Goal: Information Seeking & Learning: Learn about a topic

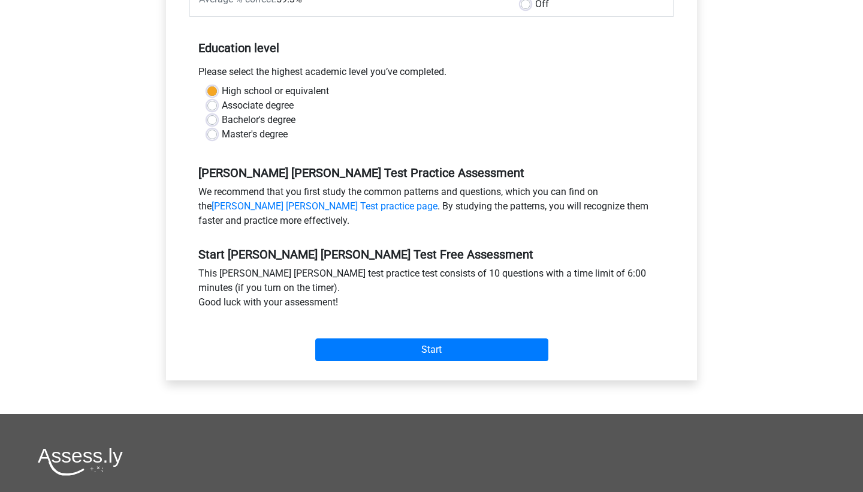
scroll to position [251, 0]
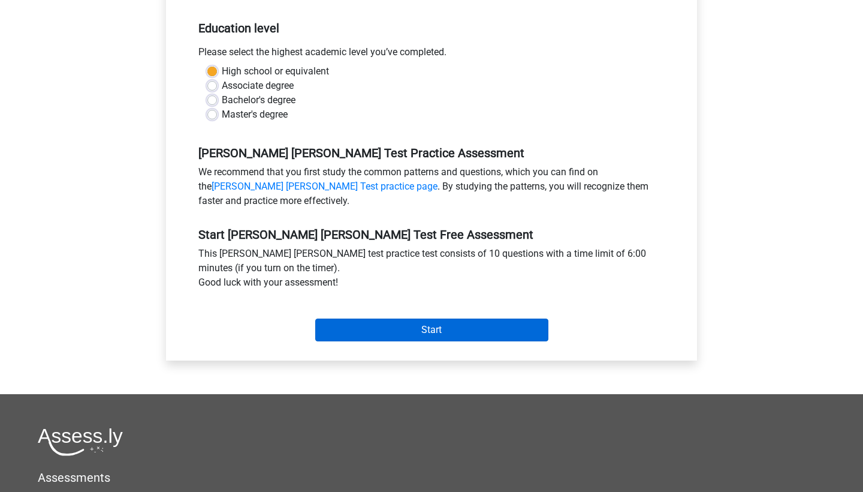
click at [418, 318] on input "Start" at bounding box center [431, 329] width 233 height 23
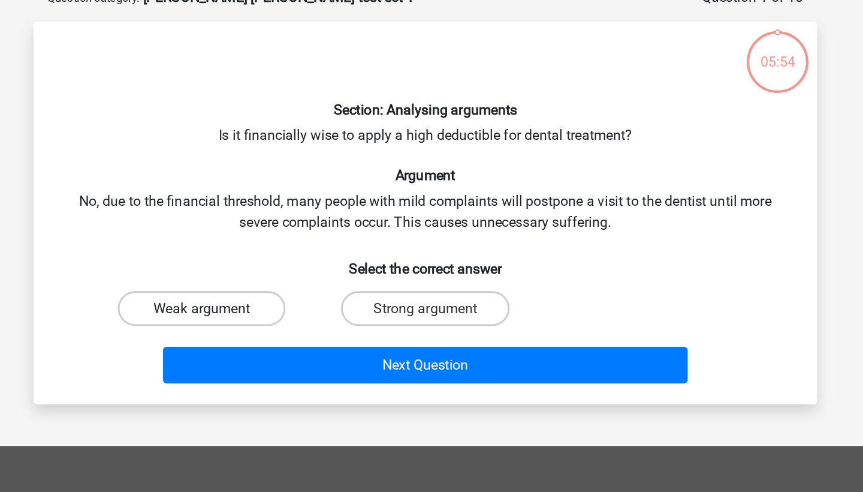
click at [219, 270] on label "Weak argument" at bounding box center [277, 282] width 116 height 24
click at [278, 282] on input "Weak argument" at bounding box center [282, 286] width 8 height 8
radio input "true"
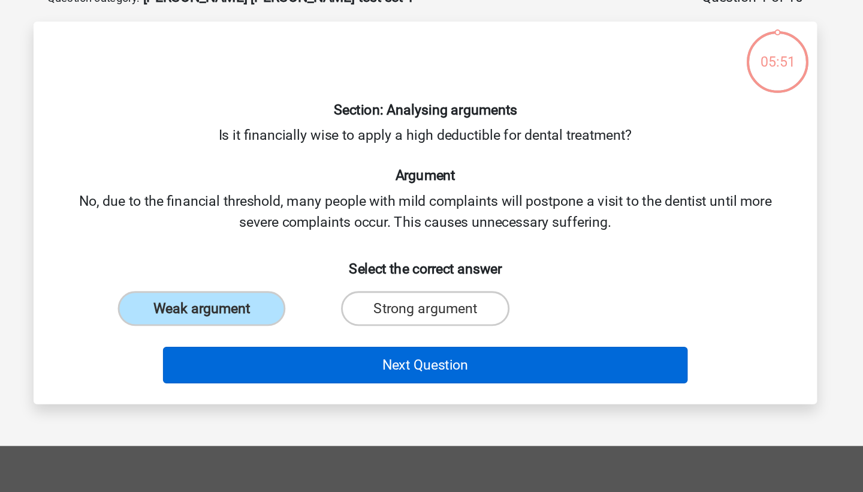
click at [251, 308] on button "Next Question" at bounding box center [432, 320] width 363 height 25
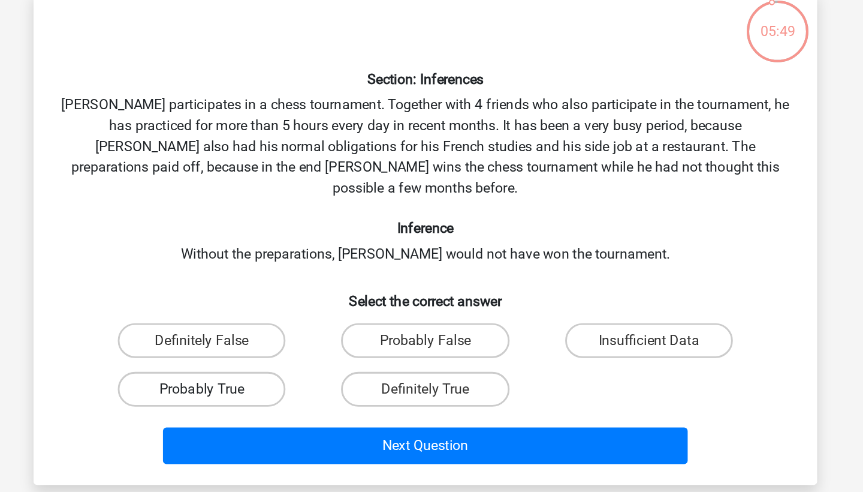
click at [219, 347] on label "Probably True" at bounding box center [277, 359] width 116 height 24
click at [278, 359] on input "Probably True" at bounding box center [282, 363] width 8 height 8
radio input "true"
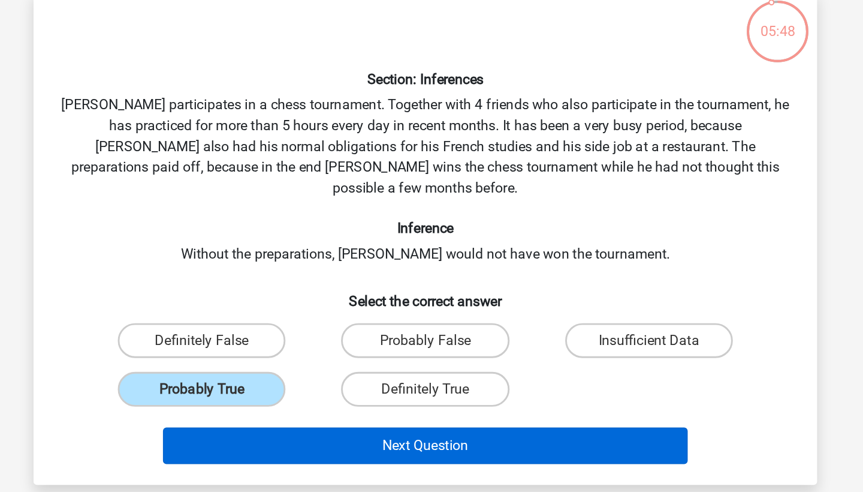
click at [251, 385] on button "Next Question" at bounding box center [432, 397] width 363 height 25
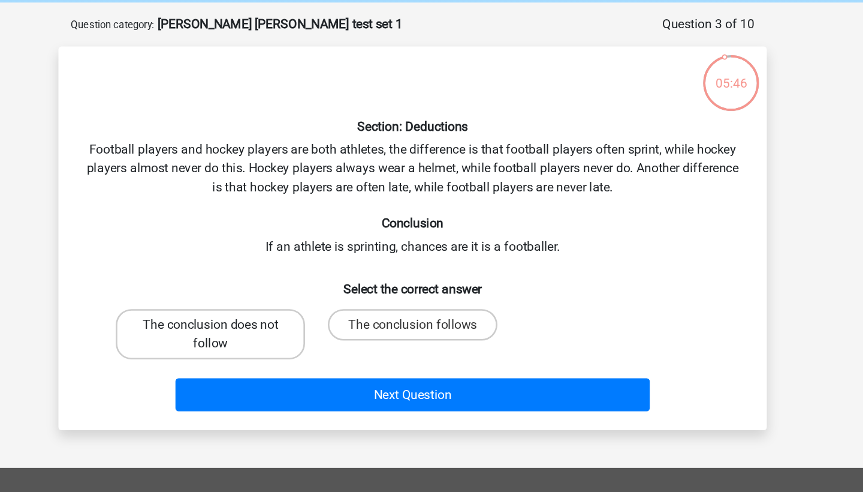
click at [205, 284] on label "The conclusion does not follow" at bounding box center [277, 303] width 144 height 38
click at [278, 296] on input "The conclusion does not follow" at bounding box center [282, 300] width 8 height 8
radio input "true"
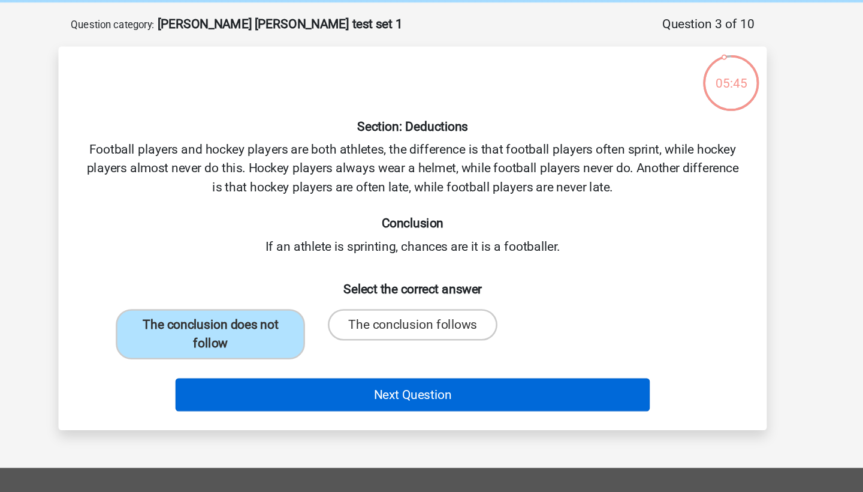
click at [261, 337] on button "Next Question" at bounding box center [432, 349] width 363 height 25
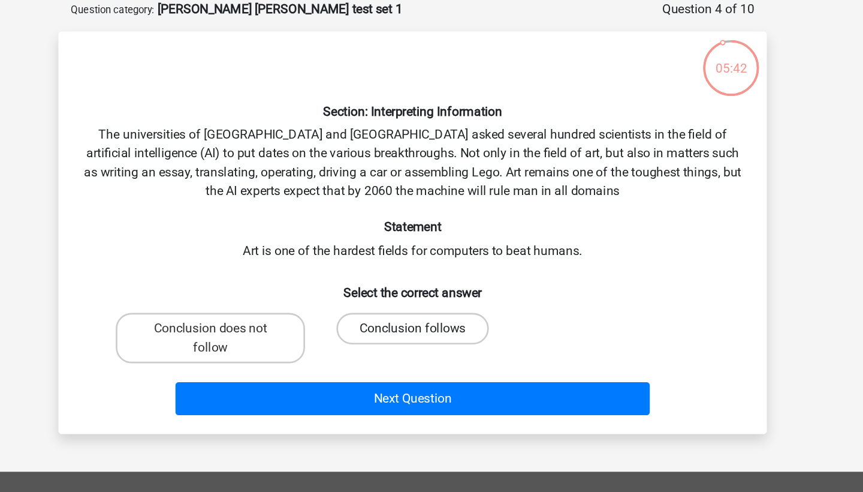
click at [373, 299] on label "Conclusion follows" at bounding box center [431, 311] width 116 height 24
click at [432, 311] on input "Conclusion follows" at bounding box center [436, 315] width 8 height 8
radio input "true"
click at [299, 342] on div "Next Question" at bounding box center [431, 362] width 502 height 40
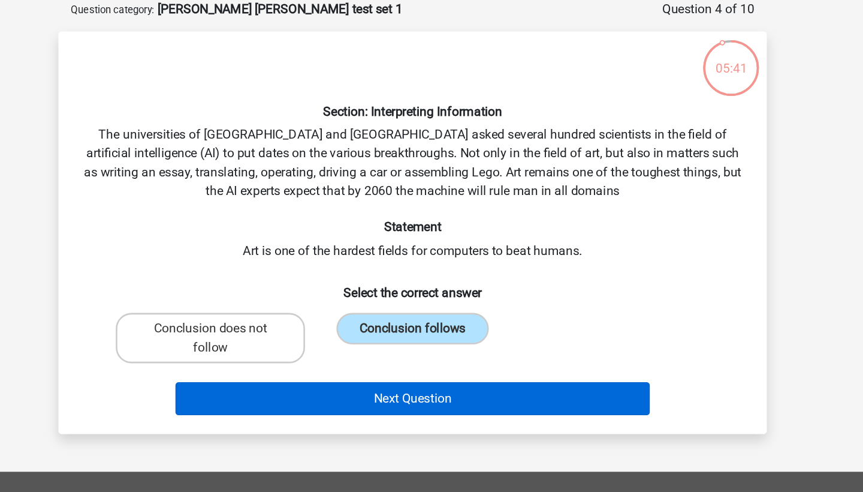
click at [291, 351] on button "Next Question" at bounding box center [432, 363] width 363 height 25
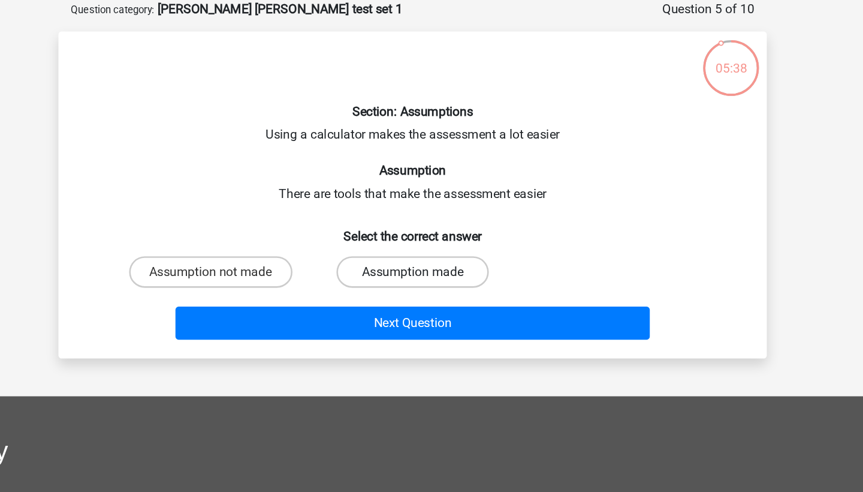
click at [373, 255] on label "Assumption made" at bounding box center [431, 267] width 116 height 24
click at [432, 267] on input "Assumption made" at bounding box center [436, 271] width 8 height 8
radio input "true"
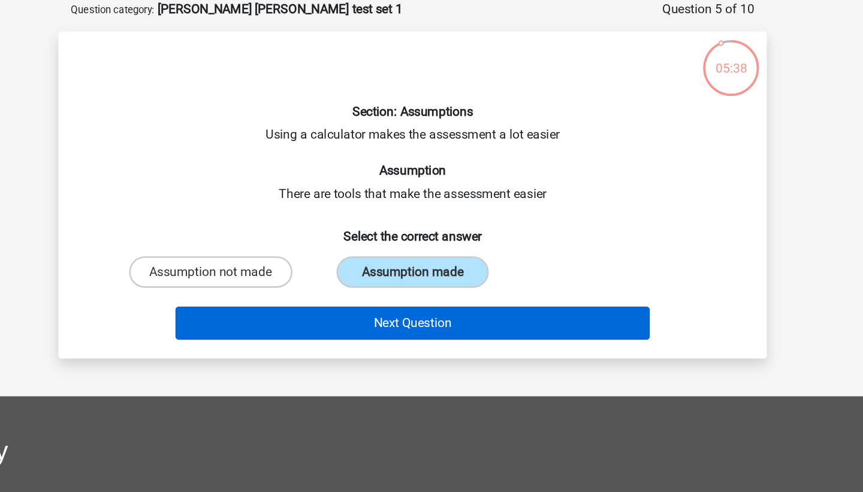
click at [297, 294] on button "Next Question" at bounding box center [432, 306] width 363 height 25
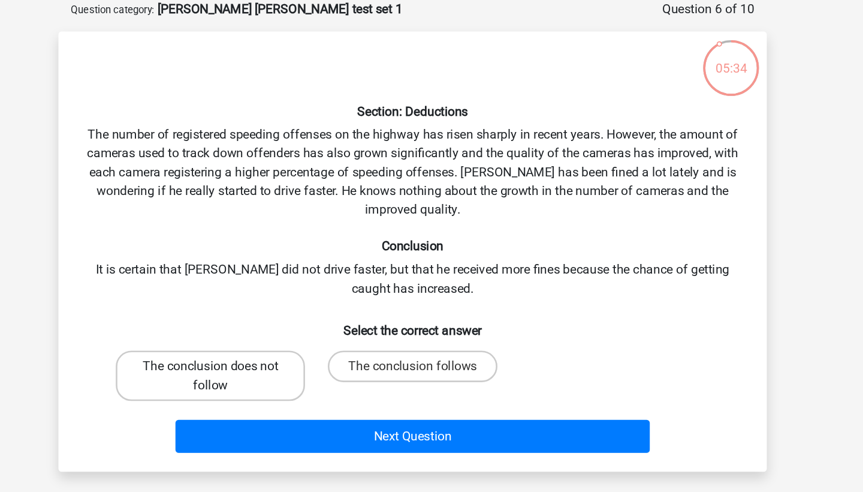
click at [205, 327] on label "The conclusion does not follow" at bounding box center [277, 346] width 144 height 38
click at [278, 339] on input "The conclusion does not follow" at bounding box center [282, 343] width 8 height 8
radio input "true"
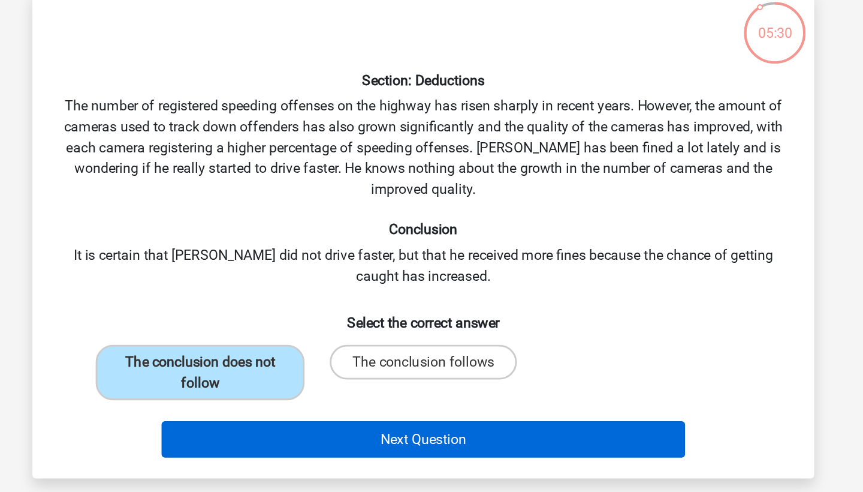
click at [251, 380] on button "Next Question" at bounding box center [432, 392] width 363 height 25
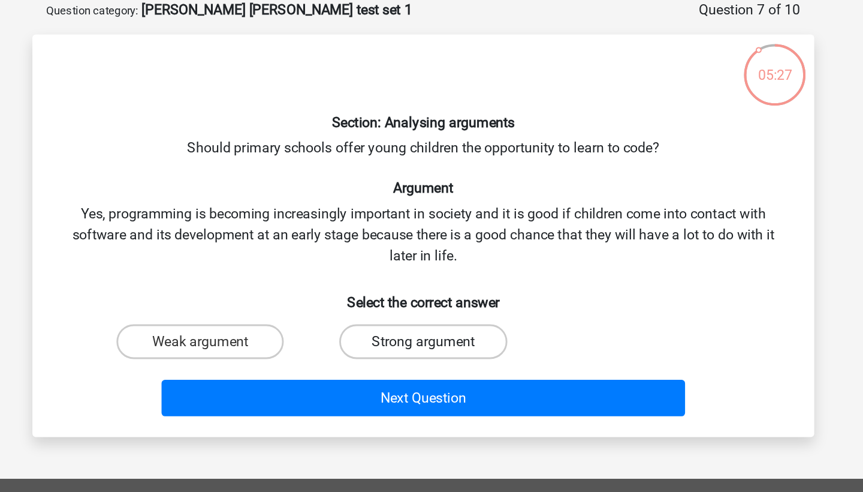
click at [373, 284] on label "Strong argument" at bounding box center [431, 296] width 116 height 24
click at [432, 296] on input "Strong argument" at bounding box center [436, 300] width 8 height 8
radio input "true"
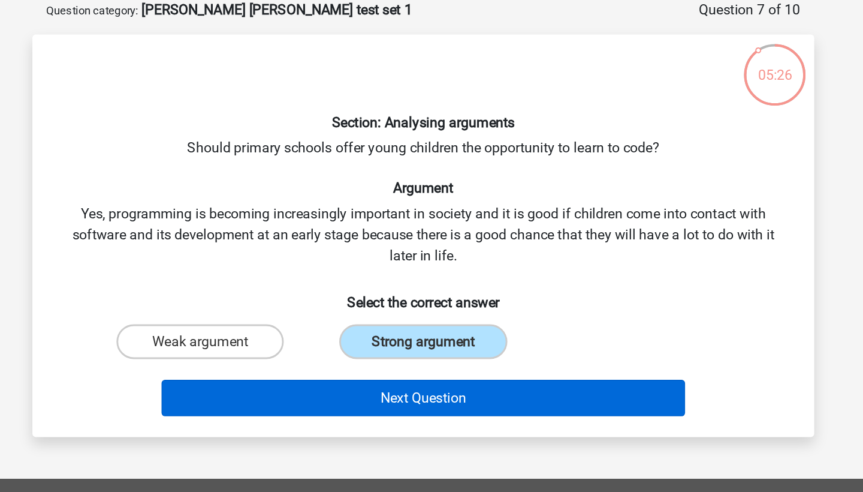
click at [281, 323] on button "Next Question" at bounding box center [432, 335] width 363 height 25
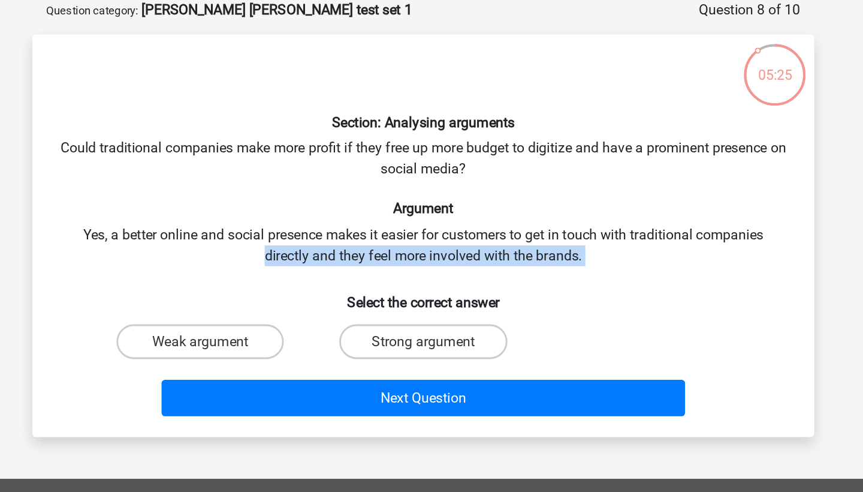
drag, startPoint x: 179, startPoint y: 168, endPoint x: 343, endPoint y: 190, distance: 165.7
click at [349, 190] on div "Section: Analysing arguments Could traditional companies make more profit if th…" at bounding box center [431, 223] width 531 height 259
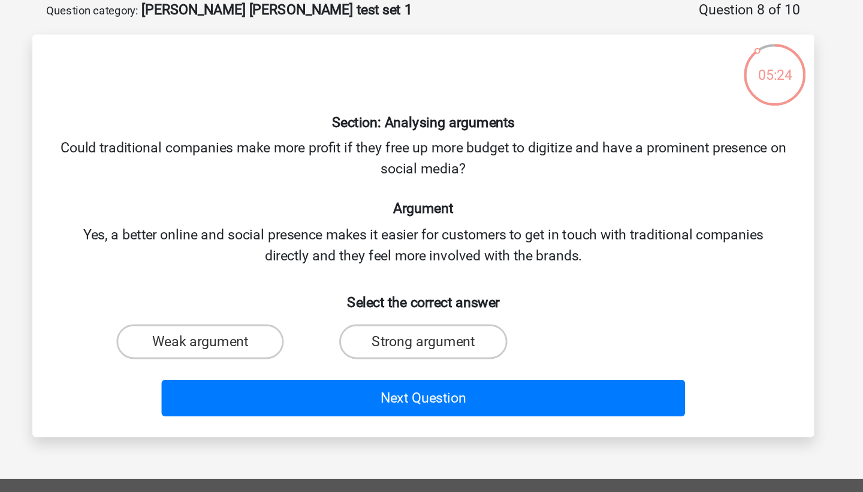
click at [343, 190] on div "Section: Analysing arguments Could traditional companies make more profit if th…" at bounding box center [431, 223] width 531 height 259
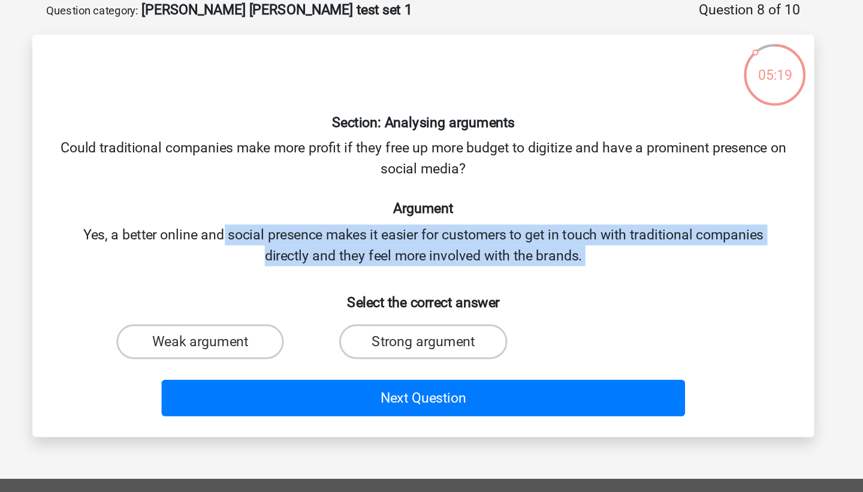
drag, startPoint x: 154, startPoint y: 161, endPoint x: 343, endPoint y: 194, distance: 191.7
click at [365, 194] on div "Section: Analysing arguments Could traditional companies make more profit if th…" at bounding box center [431, 223] width 531 height 259
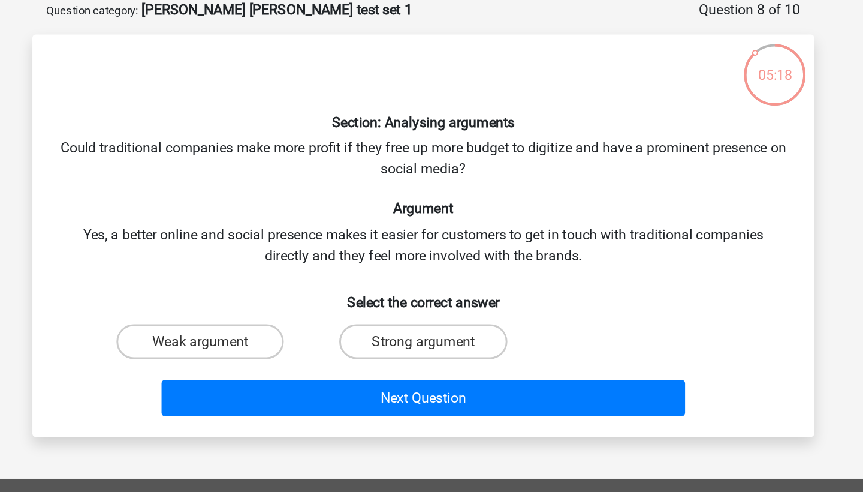
click at [343, 254] on h6 "Select the correct answer" at bounding box center [431, 264] width 502 height 21
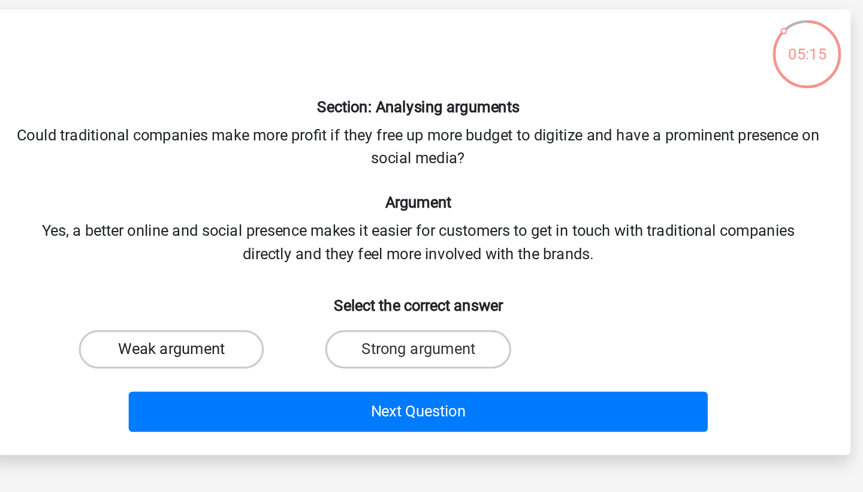
click at [219, 284] on label "Weak argument" at bounding box center [277, 296] width 116 height 24
click at [278, 296] on input "Weak argument" at bounding box center [282, 300] width 8 height 8
radio input "true"
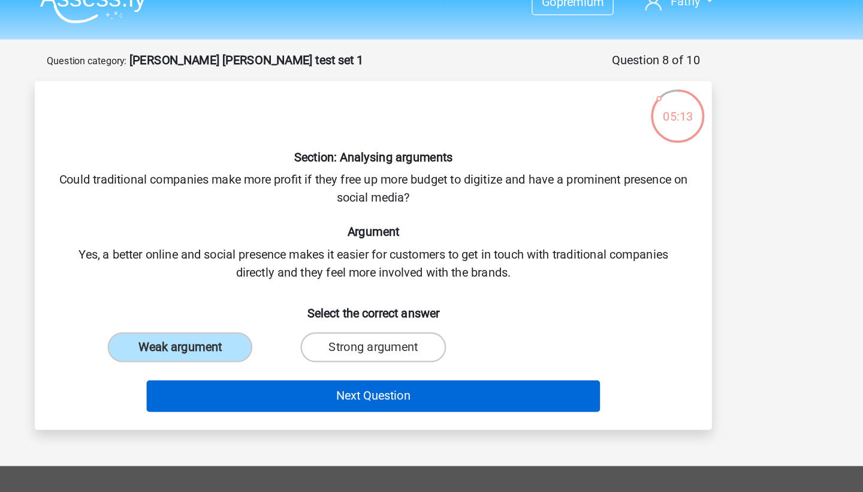
click at [251, 323] on button "Next Question" at bounding box center [432, 335] width 363 height 25
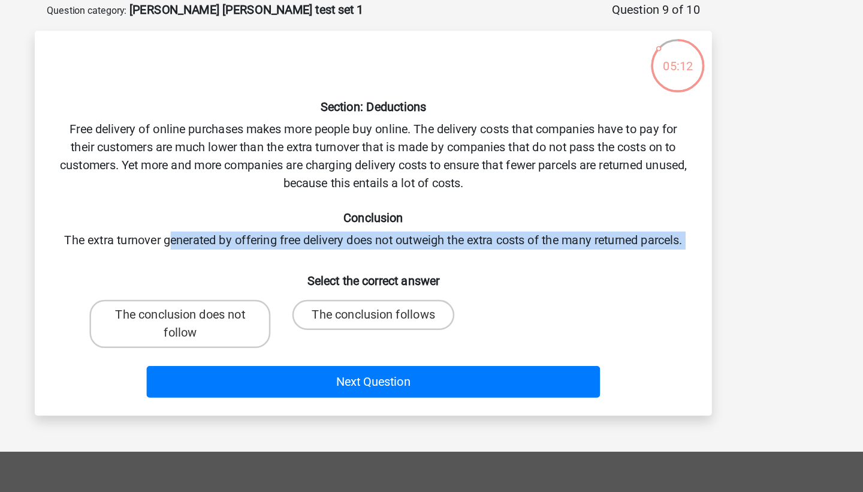
drag, startPoint x: 135, startPoint y: 192, endPoint x: 402, endPoint y: 203, distance: 267.0
click at [402, 203] on div "Section: Deductions Free delivery of online purchases makes more people buy onl…" at bounding box center [431, 238] width 531 height 288
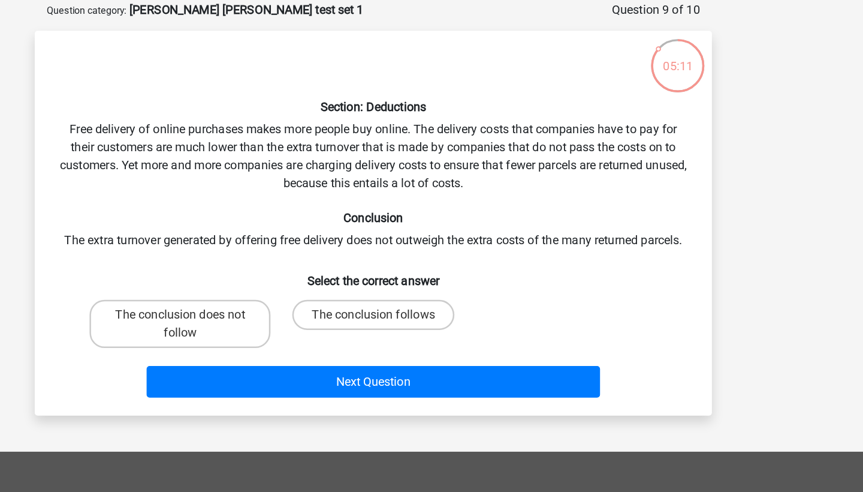
click at [402, 203] on div "Section: Deductions Free delivery of online purchases makes more people buy onl…" at bounding box center [431, 238] width 531 height 288
click at [367, 299] on label "The conclusion follows" at bounding box center [431, 311] width 129 height 24
click at [432, 311] on input "The conclusion follows" at bounding box center [436, 315] width 8 height 8
radio input "true"
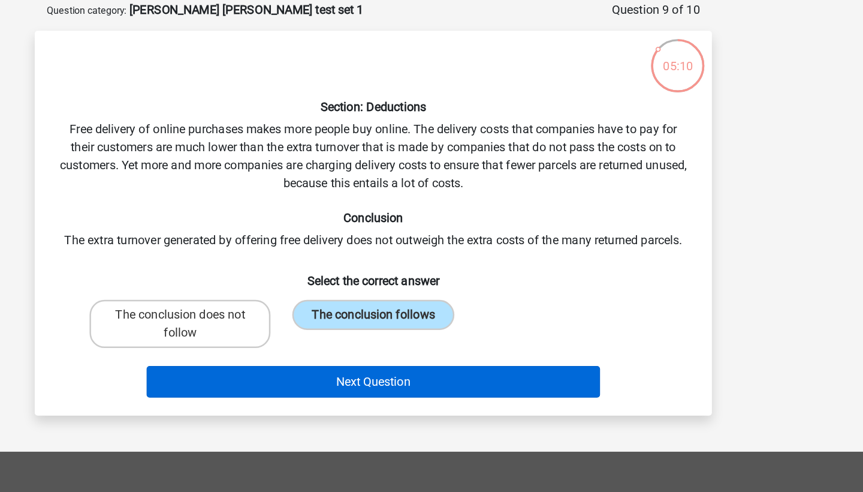
click at [321, 351] on button "Next Question" at bounding box center [432, 363] width 363 height 25
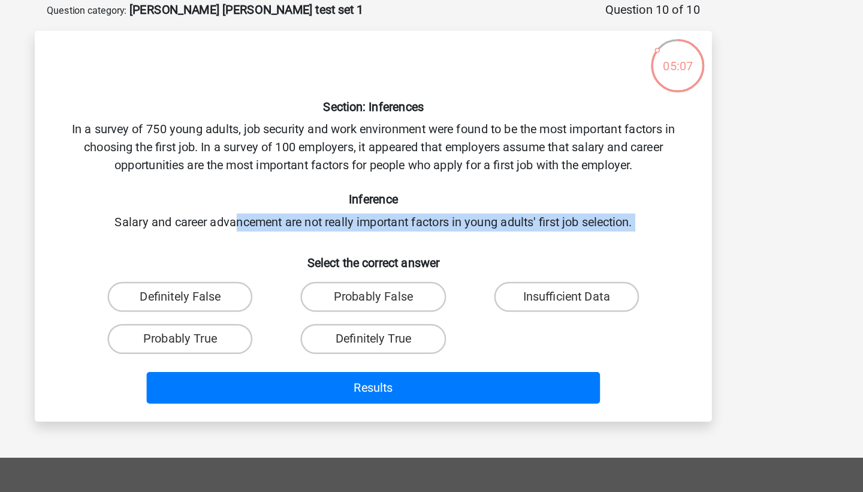
drag, startPoint x: 189, startPoint y: 176, endPoint x: 437, endPoint y: 197, distance: 249.1
click at [437, 197] on div "Section: Inferences In a survey of 750 young adults, job security and work envi…" at bounding box center [431, 240] width 531 height 293
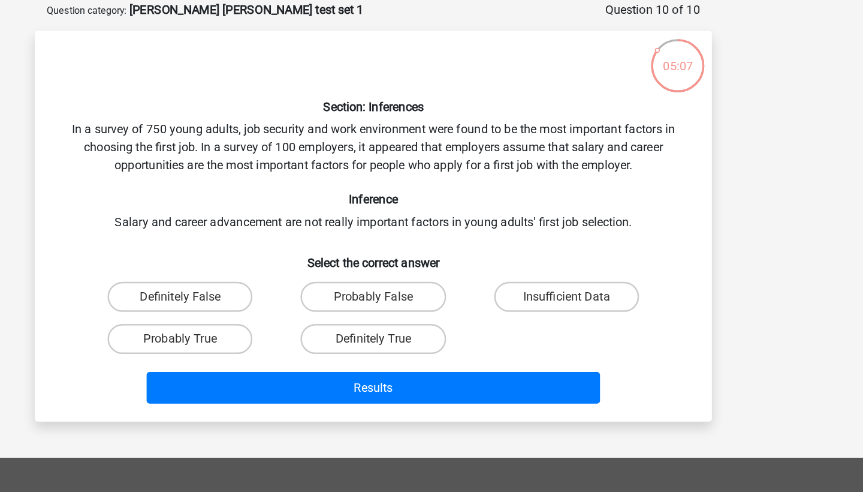
click at [437, 254] on h6 "Select the correct answer" at bounding box center [431, 264] width 502 height 21
click at [528, 284] on label "Insufficient Data" at bounding box center [586, 296] width 116 height 24
click at [586, 296] on input "Insufficient Data" at bounding box center [590, 300] width 8 height 8
radio input "true"
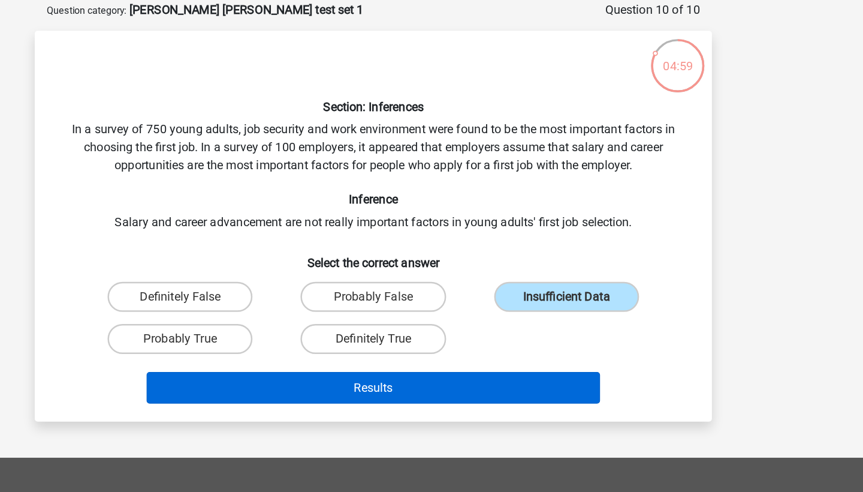
click at [365, 356] on button "Results" at bounding box center [432, 368] width 363 height 25
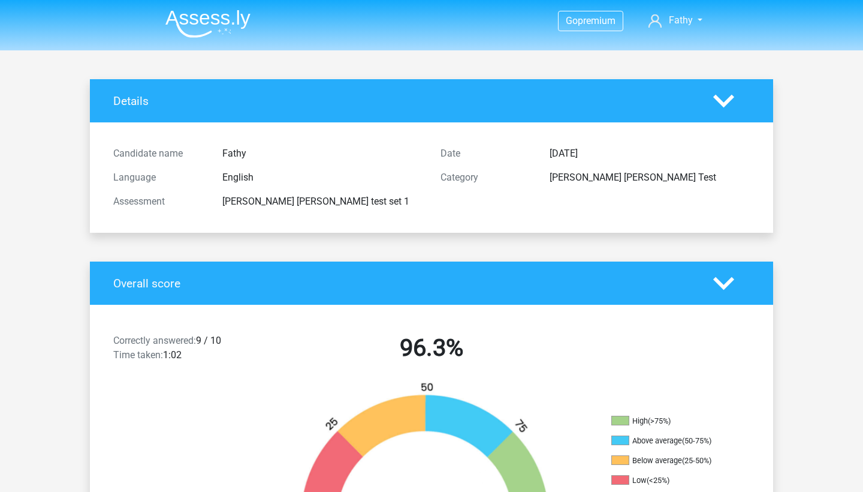
click at [726, 100] on icon at bounding box center [723, 101] width 21 height 21
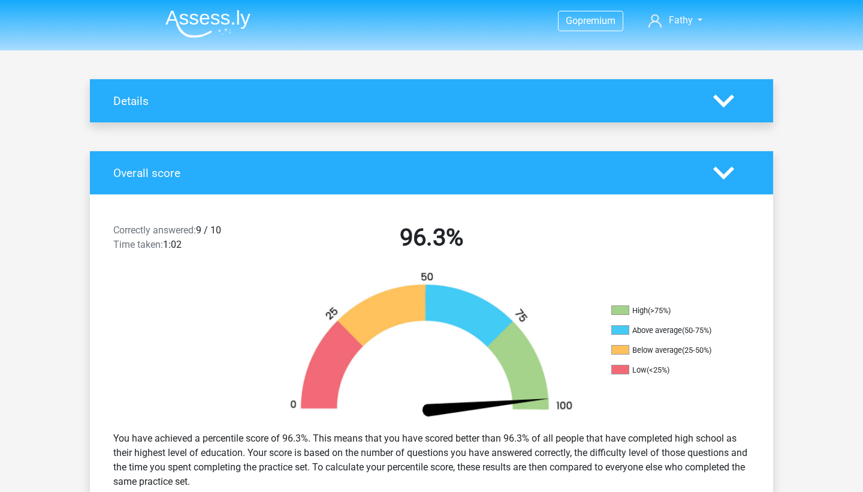
click at [726, 100] on icon at bounding box center [723, 101] width 21 height 21
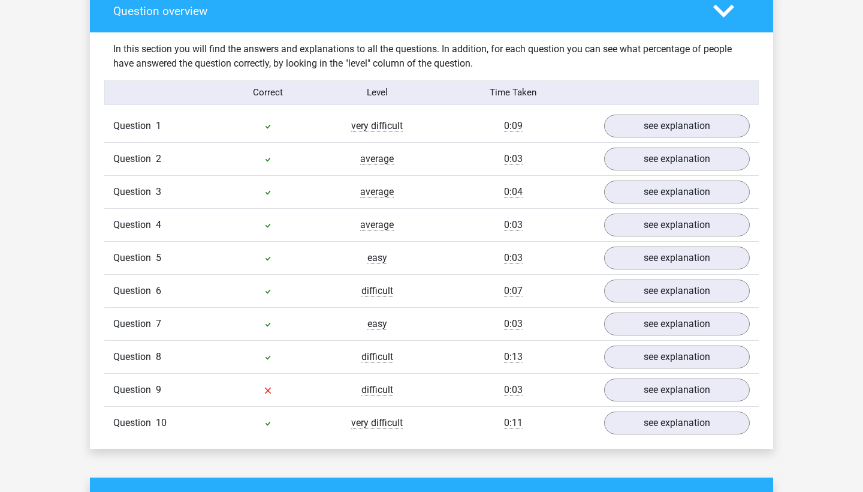
scroll to position [962, 0]
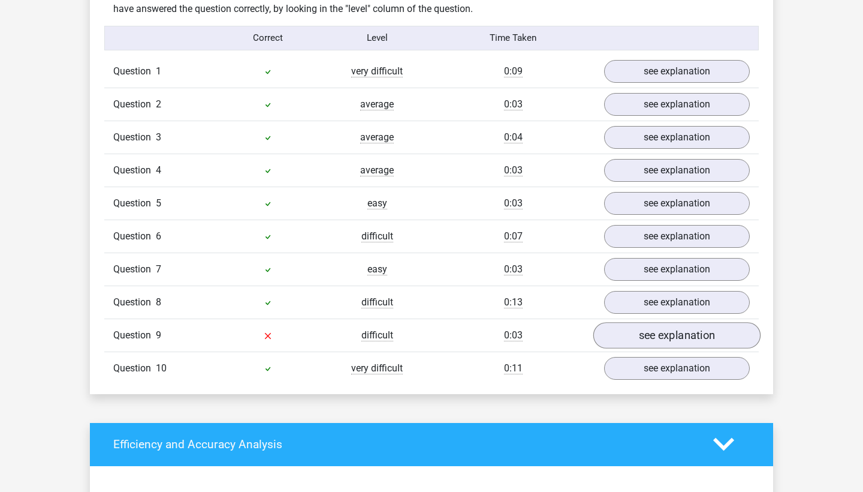
click at [656, 329] on link "see explanation" at bounding box center [677, 335] width 167 height 26
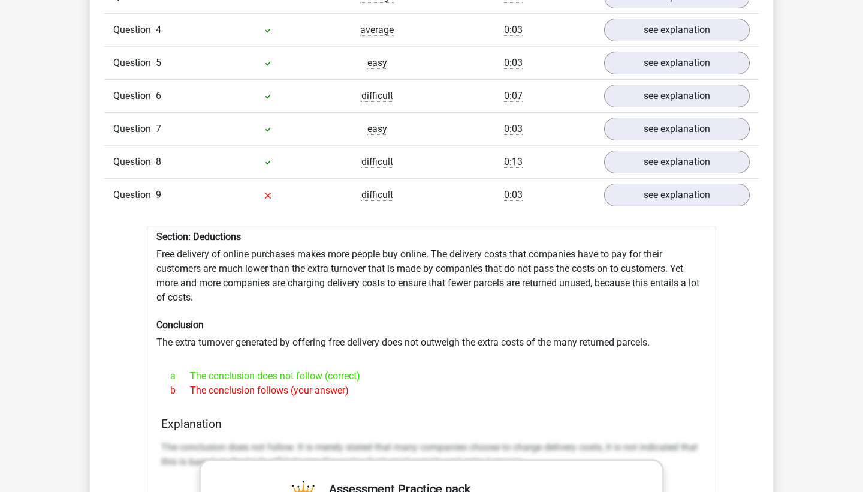
scroll to position [1110, 0]
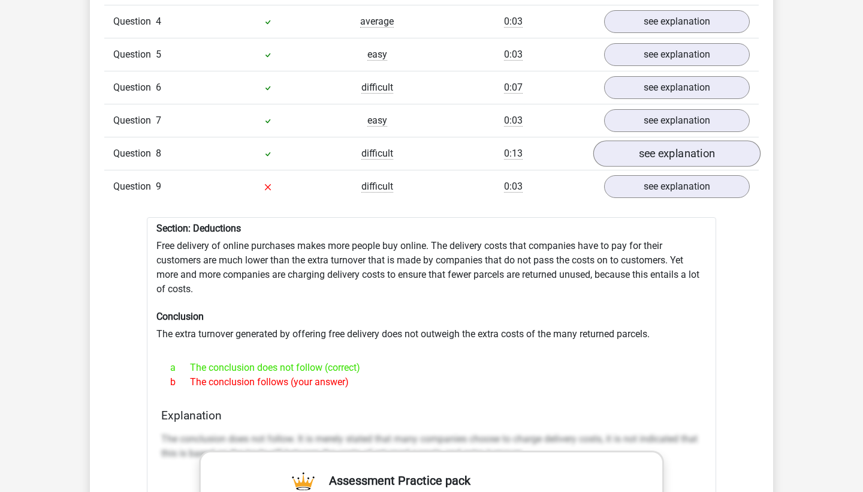
click at [646, 140] on link "see explanation" at bounding box center [677, 153] width 167 height 26
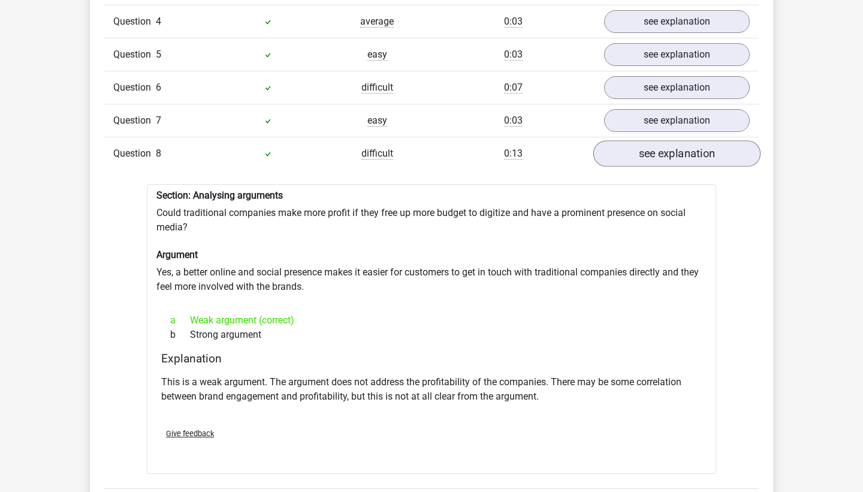
click at [638, 148] on link "see explanation" at bounding box center [677, 153] width 167 height 26
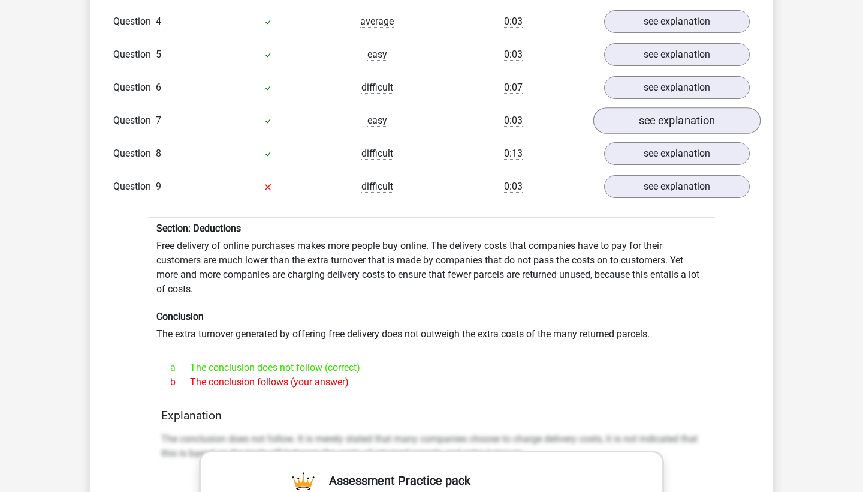
click at [622, 110] on link "see explanation" at bounding box center [677, 120] width 167 height 26
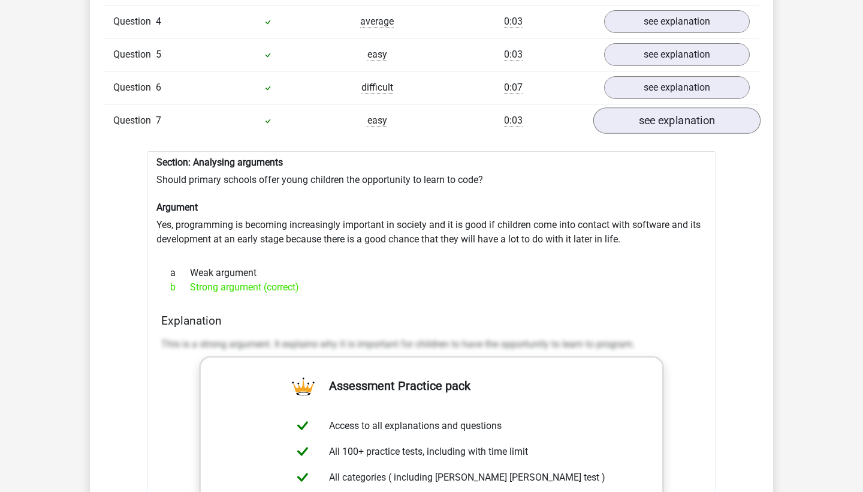
click at [625, 109] on link "see explanation" at bounding box center [677, 120] width 167 height 26
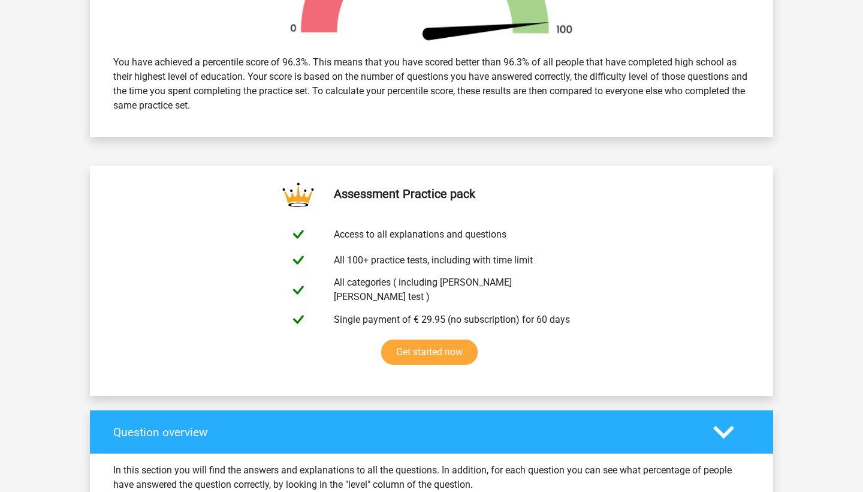
scroll to position [448, 0]
